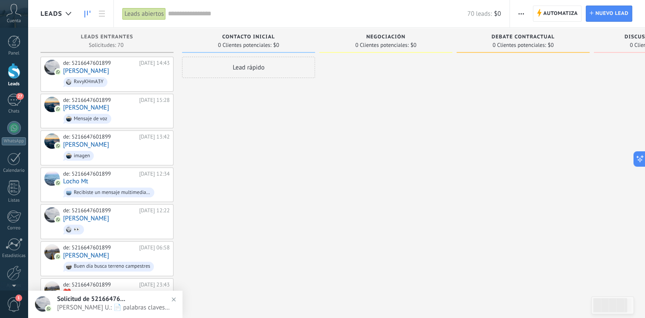
click at [151, 308] on span "[PERSON_NAME] U.: 📄 palabras claves inciador.json" at bounding box center [113, 308] width 113 height 8
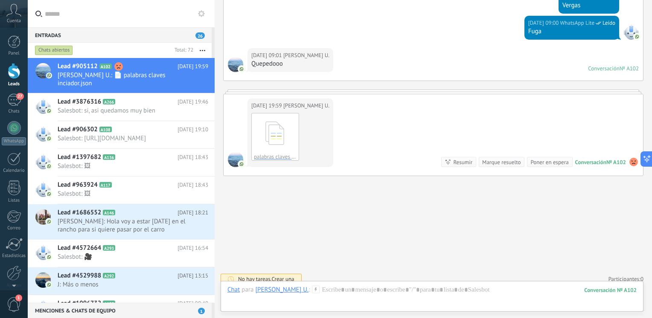
scroll to position [2744, 0]
click at [264, 152] on button "Descargar" at bounding box center [275, 156] width 47 height 9
click at [8, 108] on link "27 Chats" at bounding box center [14, 104] width 28 height 20
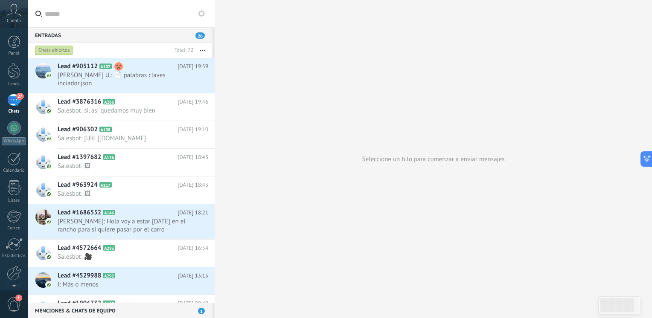
click at [200, 35] on span "26" at bounding box center [199, 35] width 9 height 6
click at [200, 14] on icon at bounding box center [201, 13] width 7 height 7
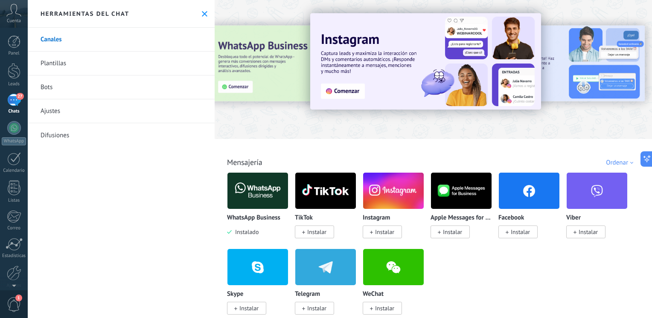
click at [146, 86] on link "Bots" at bounding box center [121, 88] width 187 height 24
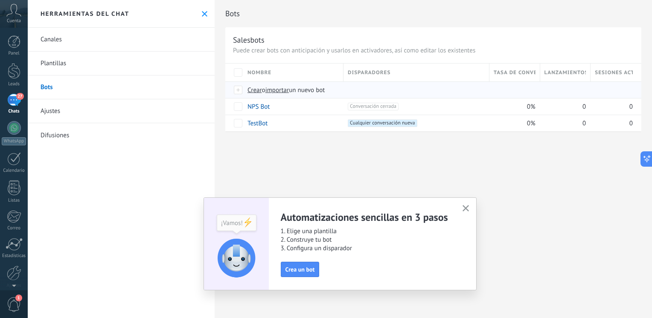
click at [283, 87] on span "importar" at bounding box center [277, 90] width 24 height 8
click at [0, 0] on input "importar un nuevo bot" at bounding box center [0, 0] width 0 height 0
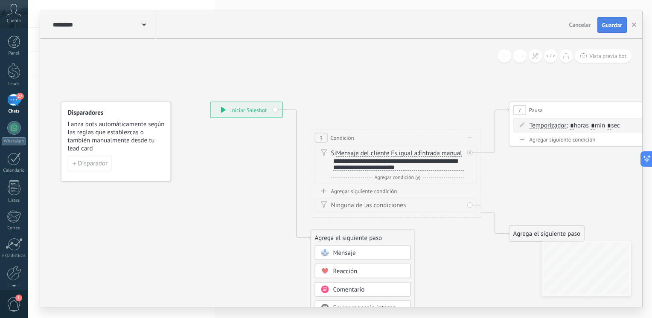
click at [613, 26] on span "Guardar" at bounding box center [612, 25] width 20 height 6
click at [633, 25] on use "button" at bounding box center [634, 25] width 4 height 4
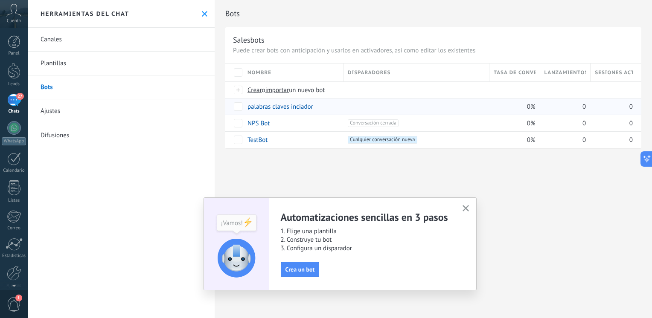
click at [263, 109] on link "palabras claves inciador" at bounding box center [280, 107] width 66 height 8
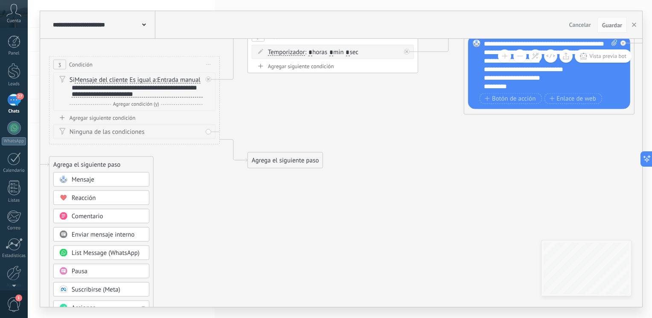
drag, startPoint x: 445, startPoint y: 216, endPoint x: 217, endPoint y: 200, distance: 228.8
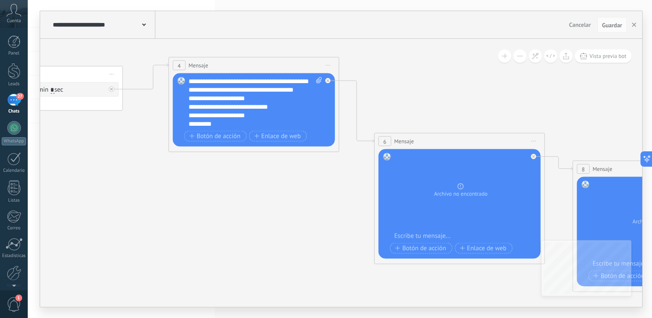
drag, startPoint x: 491, startPoint y: 144, endPoint x: 219, endPoint y: 177, distance: 274.5
click at [219, 177] on icon at bounding box center [548, 274] width 2217 height 861
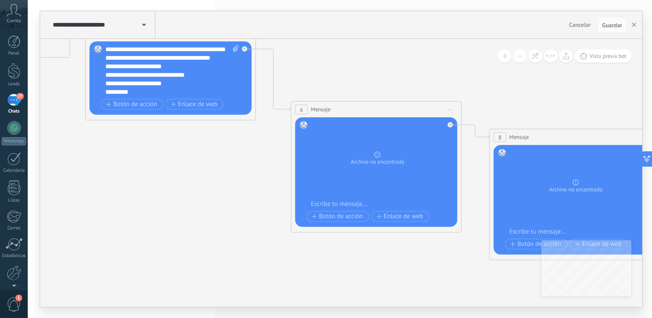
drag, startPoint x: 300, startPoint y: 196, endPoint x: 198, endPoint y: 159, distance: 108.5
click at [198, 160] on icon at bounding box center [465, 242] width 2217 height 861
